Goal: Task Accomplishment & Management: Use online tool/utility

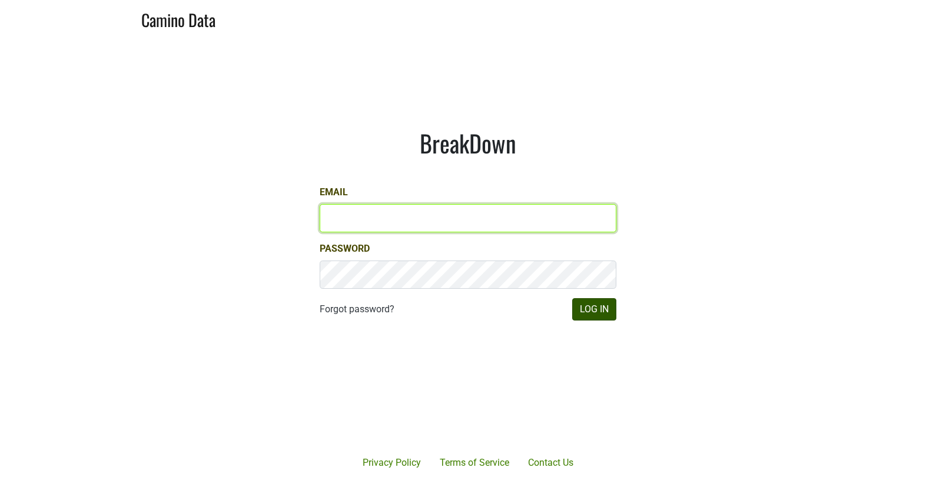
type input "matt@dumol.com"
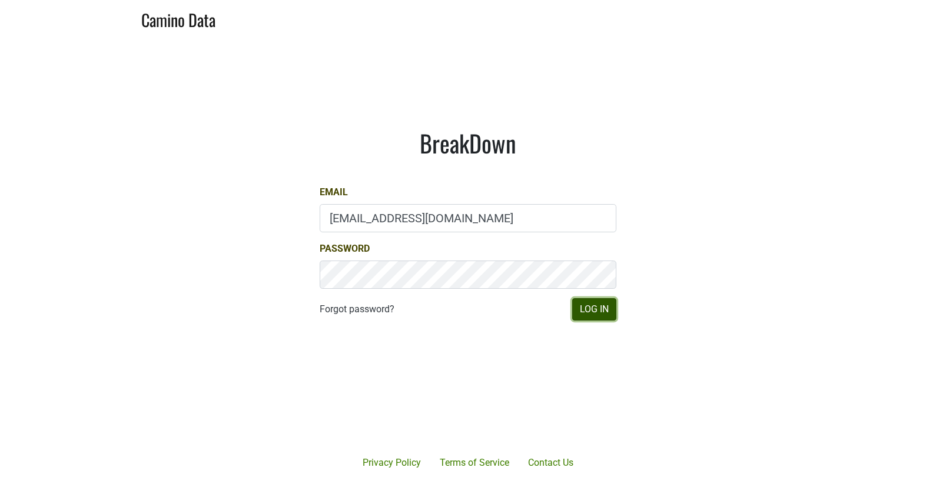
click at [590, 304] on button "Log In" at bounding box center [594, 309] width 44 height 22
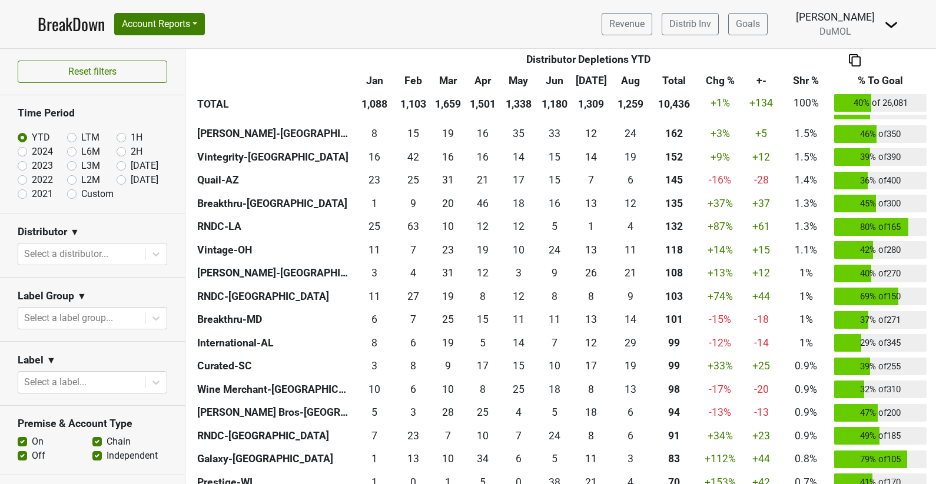
scroll to position [584, 0]
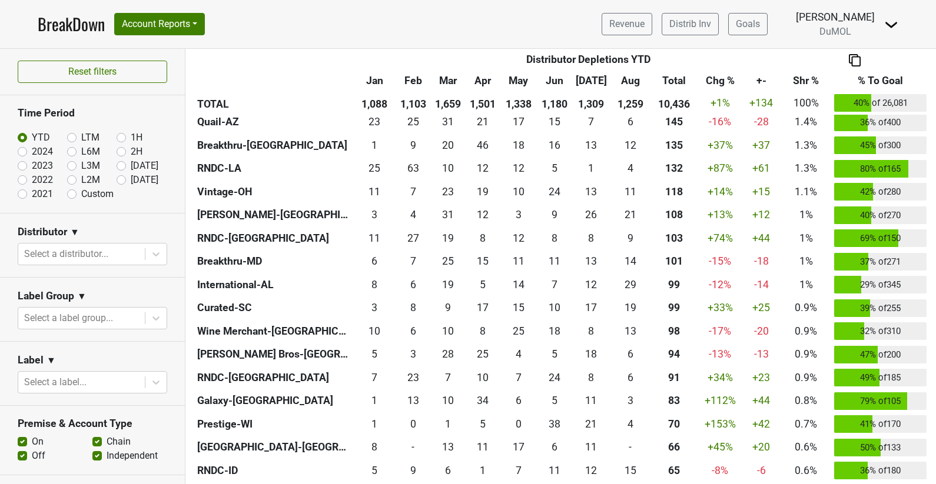
click at [131, 178] on label "Sep '25" at bounding box center [145, 180] width 28 height 14
click at [117, 178] on input "Sep '25" at bounding box center [140, 179] width 47 height 12
radio input "true"
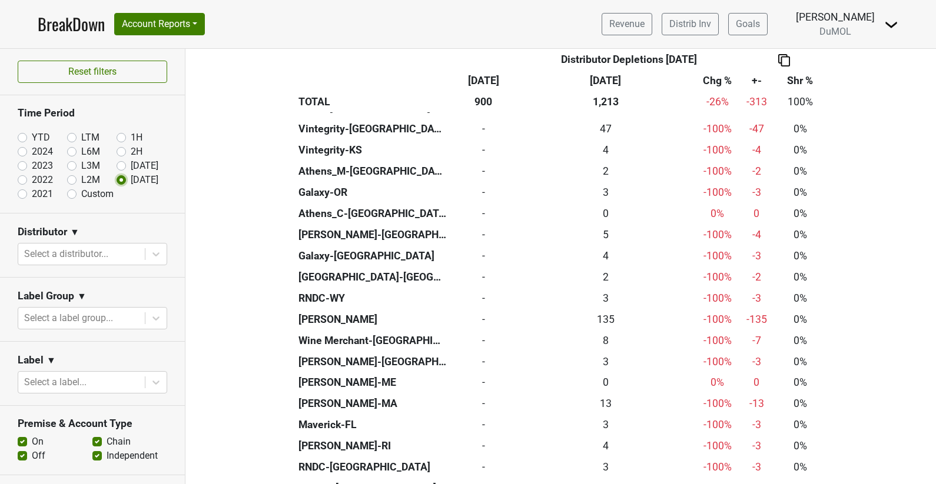
scroll to position [948, 0]
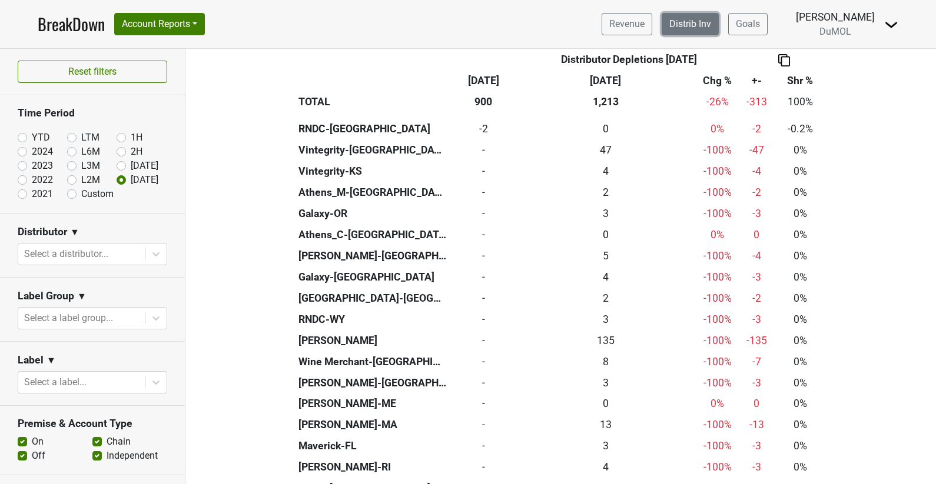
click at [719, 28] on link "Distrib Inv" at bounding box center [690, 24] width 57 height 22
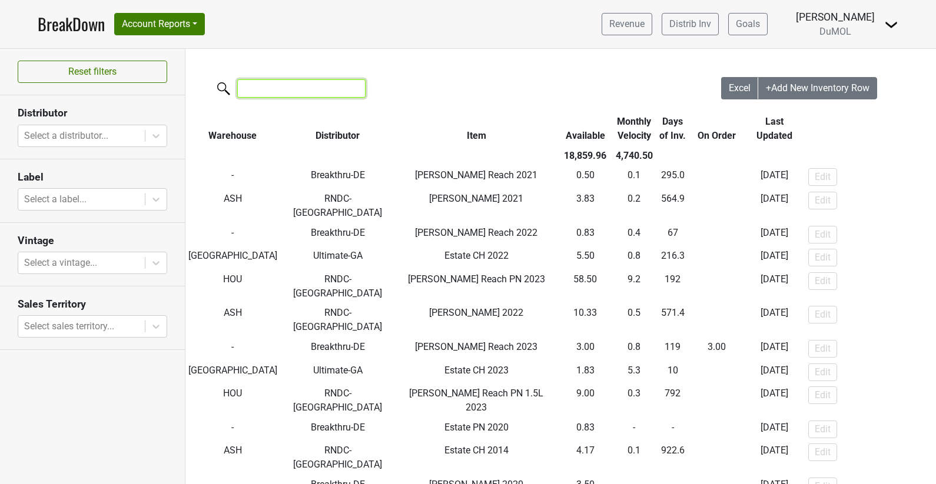
click at [254, 84] on input "search" at bounding box center [301, 88] width 128 height 18
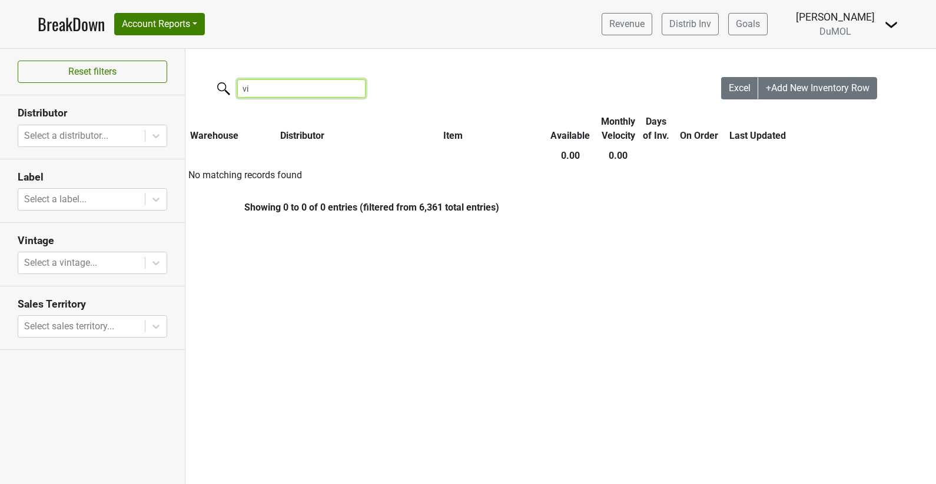
type input "v"
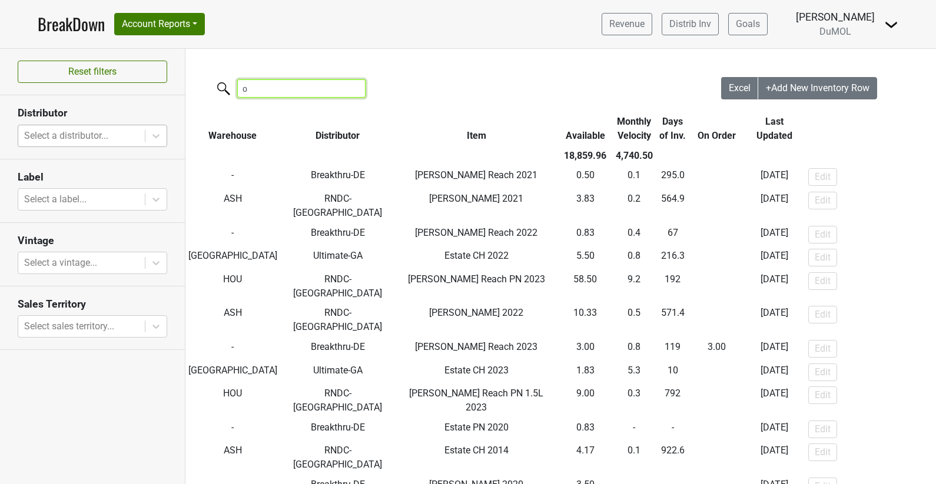
type input "o"
click at [108, 134] on div at bounding box center [81, 136] width 115 height 16
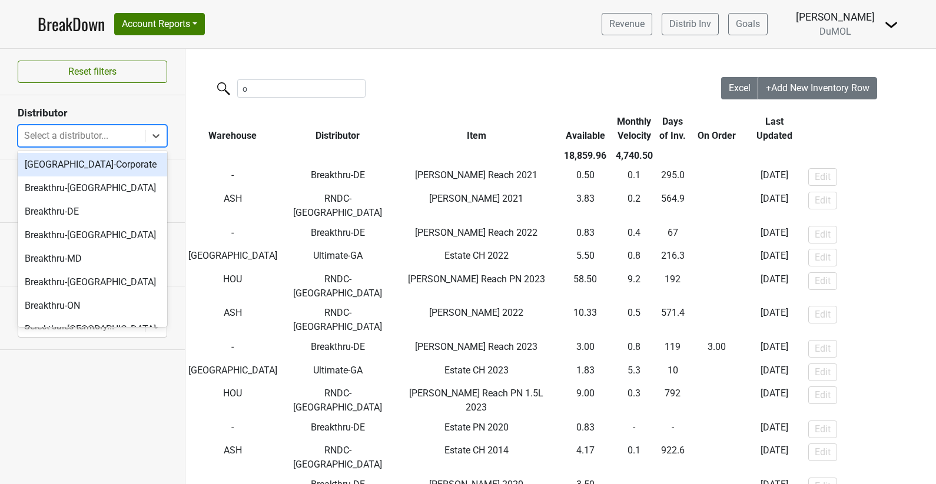
click at [417, 37] on nav "BreakDown Account Reports SuperRanker Map Award Progress Chain Compliance CRM N…" at bounding box center [467, 24] width 879 height 48
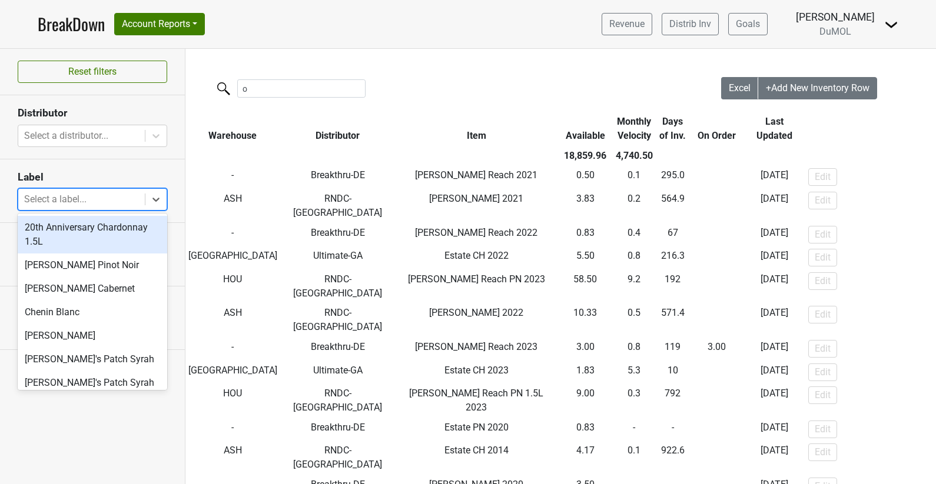
click at [109, 205] on div at bounding box center [81, 199] width 115 height 16
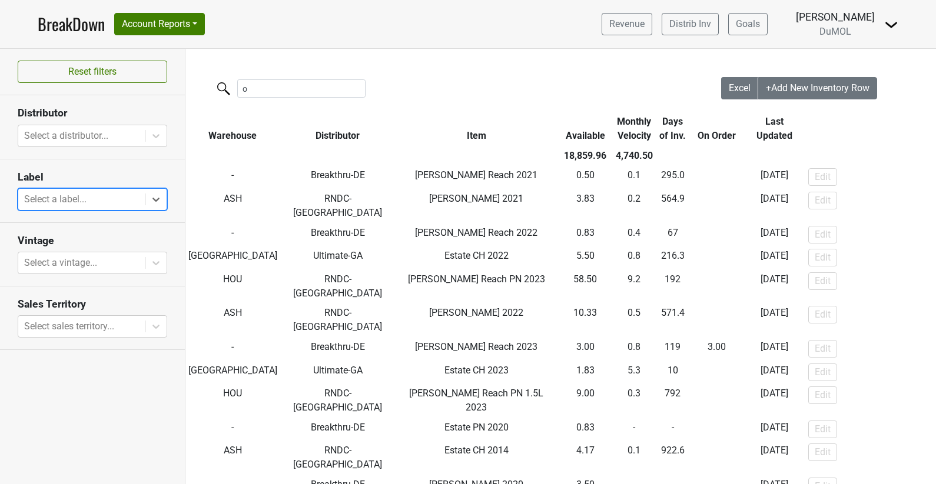
click at [109, 205] on div at bounding box center [81, 199] width 115 height 16
